Goal: Find specific page/section: Find specific page/section

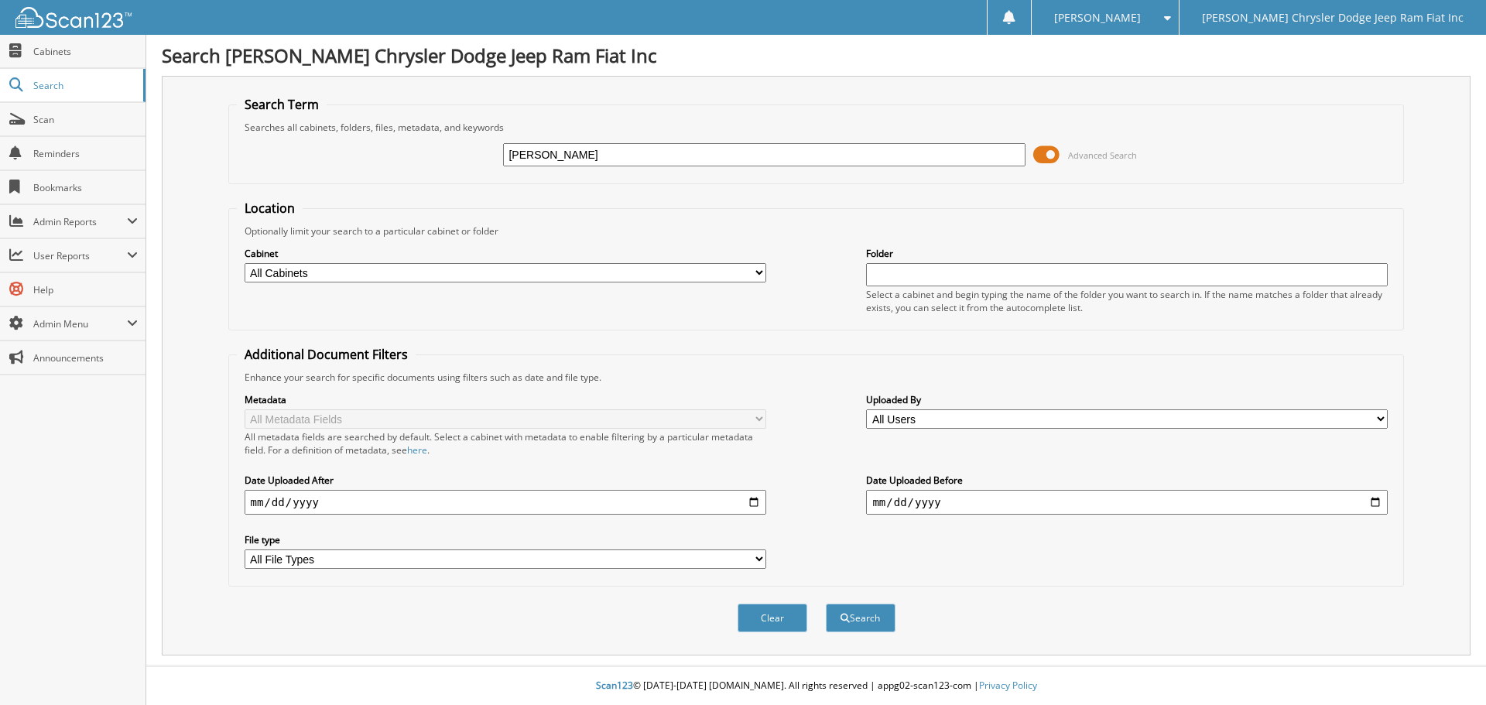
type input "[PERSON_NAME]"
click at [826, 604] on button "Search" at bounding box center [861, 618] width 70 height 29
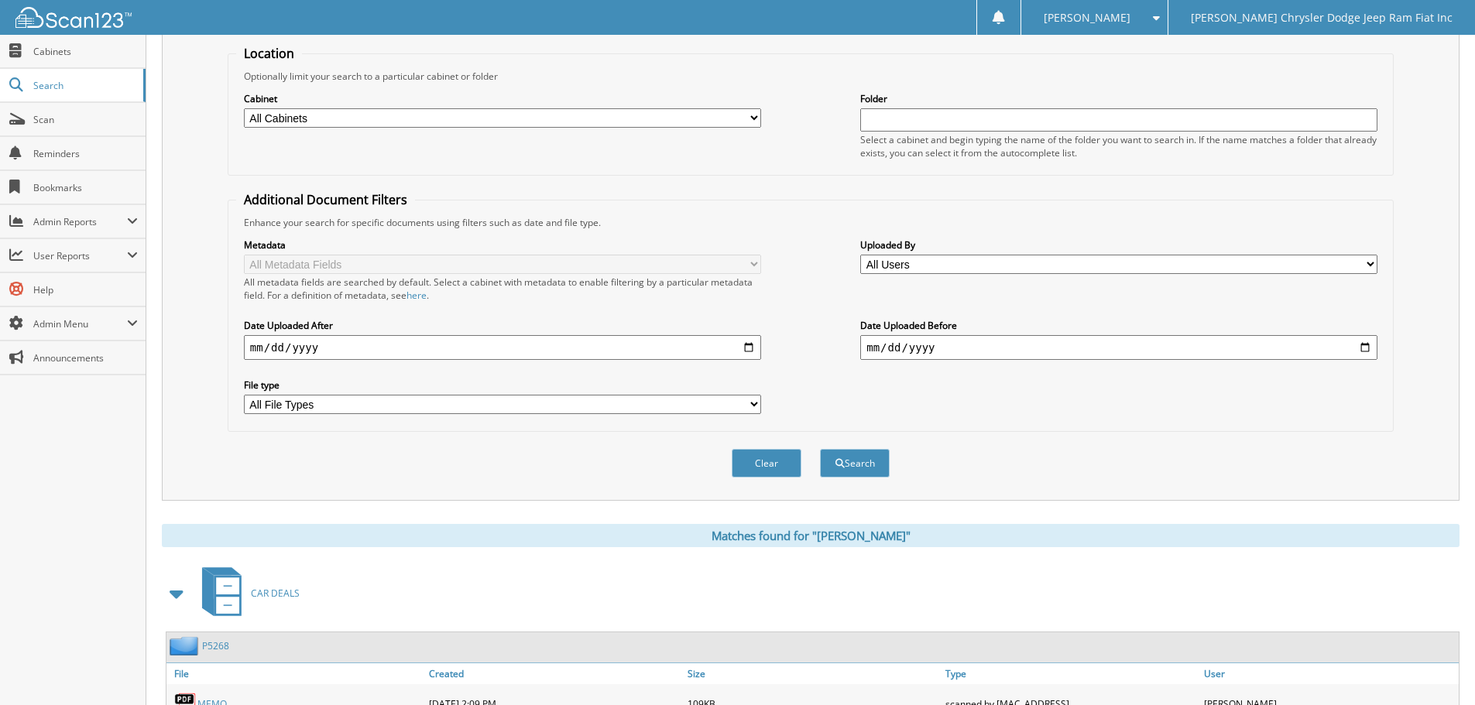
scroll to position [372, 0]
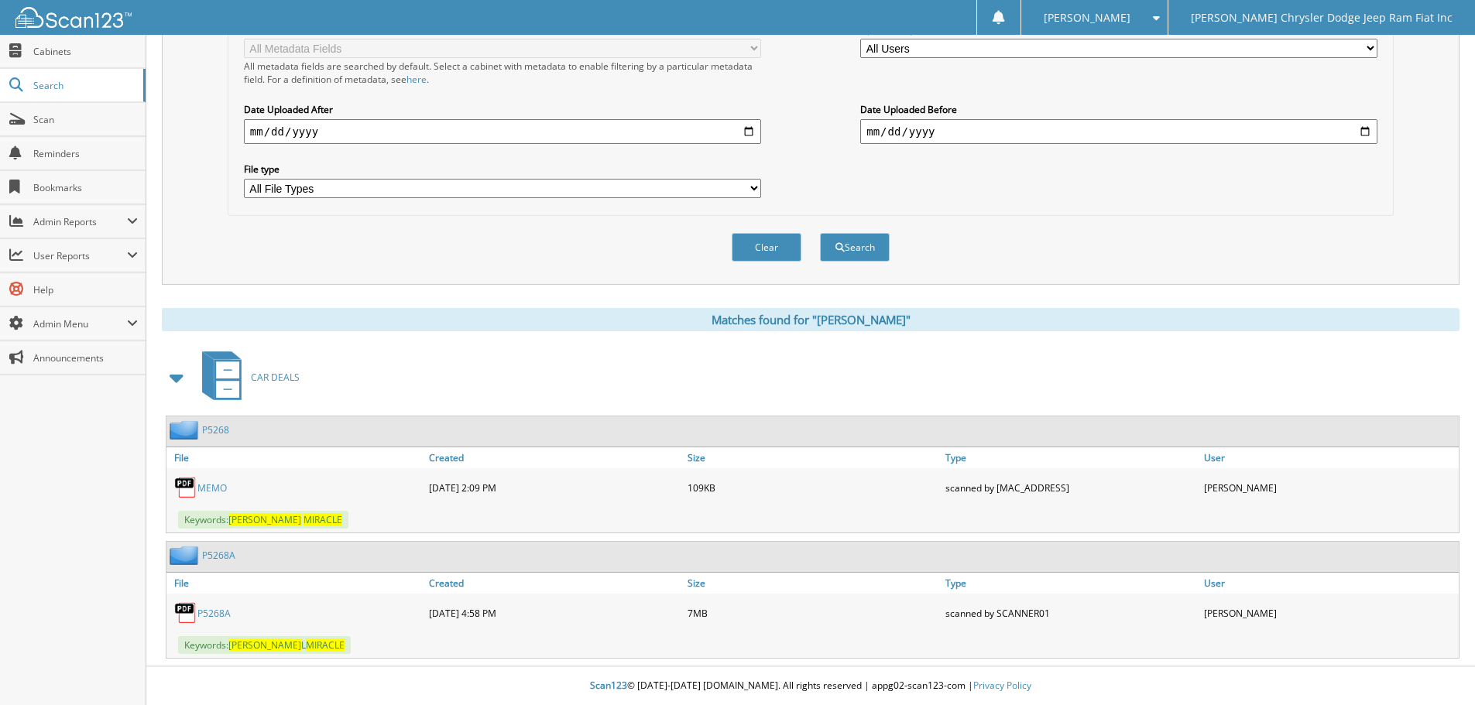
click at [205, 613] on link "P5268A" at bounding box center [213, 613] width 33 height 13
click at [46, 46] on span "Cabinets" at bounding box center [85, 51] width 105 height 13
